Goal: Task Accomplishment & Management: Manage account settings

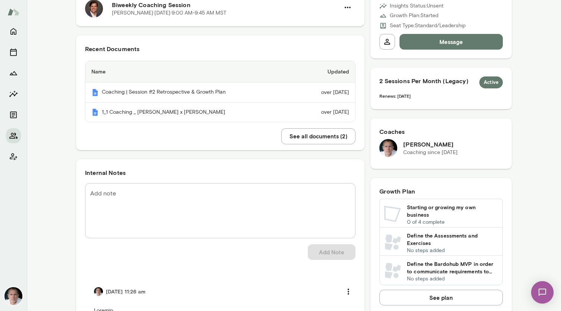
scroll to position [146, 0]
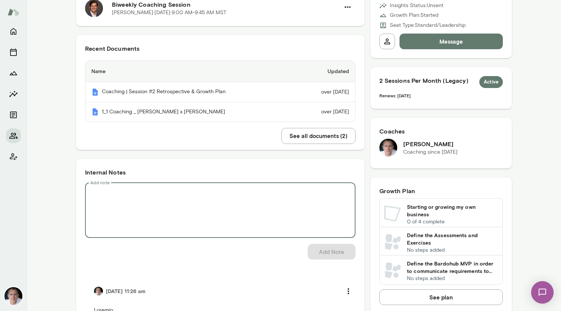
click at [129, 193] on textarea "Add note" at bounding box center [220, 210] width 260 height 43
paste textarea "**********"
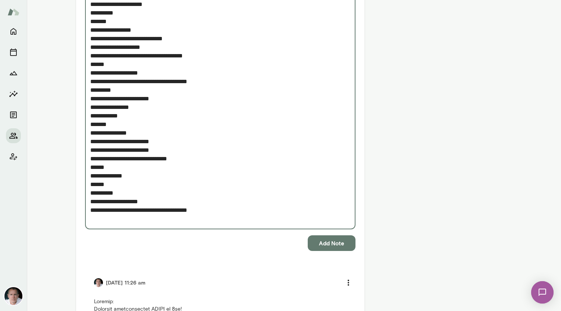
scroll to position [619, 0]
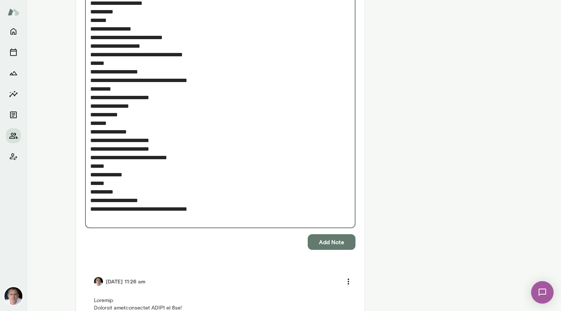
type textarea "**********"
click at [329, 242] on button "Add Note" at bounding box center [332, 242] width 48 height 16
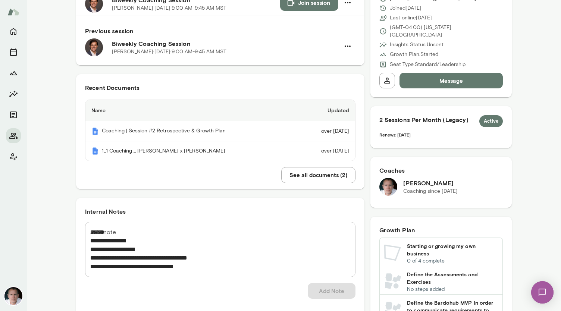
scroll to position [37, 0]
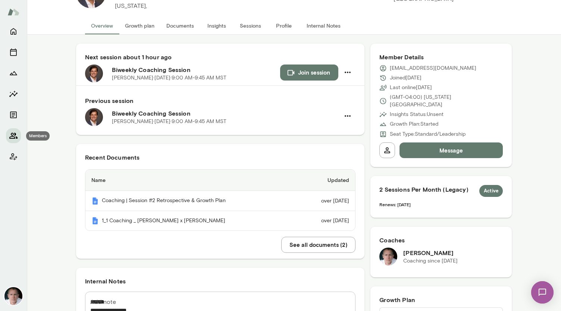
click at [10, 137] on icon "Members" at bounding box center [13, 136] width 8 height 6
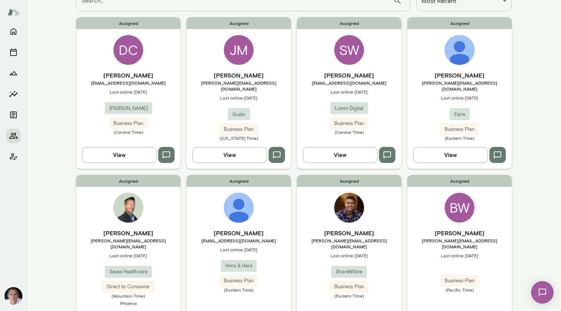
scroll to position [60, 0]
click at [237, 200] on img at bounding box center [239, 208] width 30 height 30
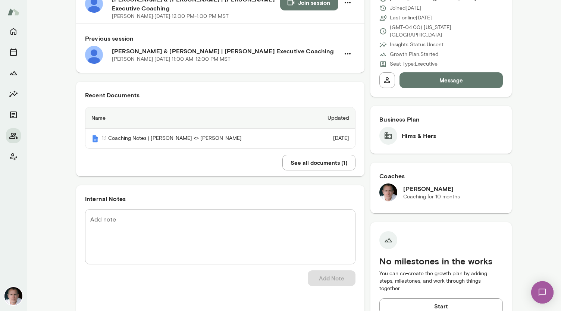
scroll to position [105, 0]
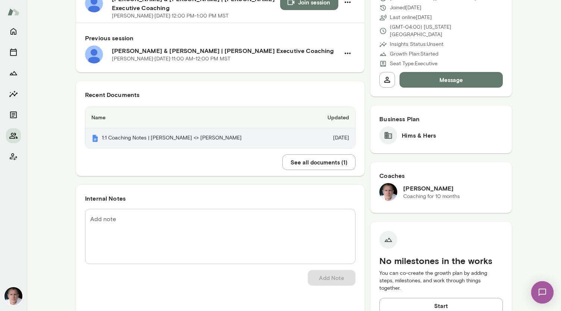
click at [205, 130] on th "1:1 Coaching Notes | [PERSON_NAME] <> [PERSON_NAME]" at bounding box center [197, 138] width 224 height 20
